Goal: Check status

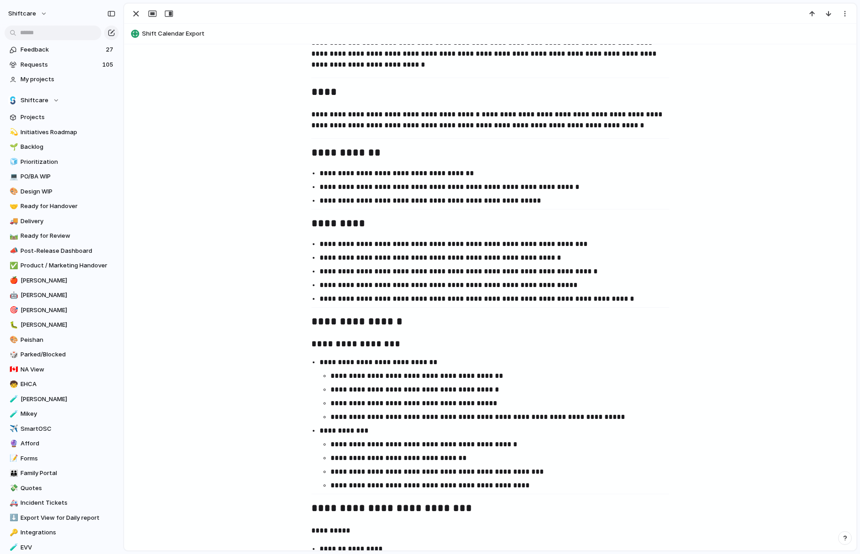
scroll to position [327, 0]
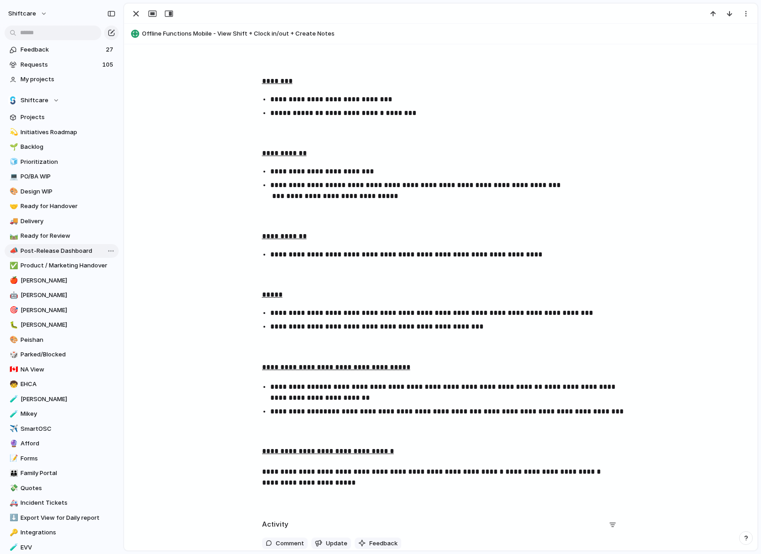
scroll to position [731, 0]
